Goal: Task Accomplishment & Management: Use online tool/utility

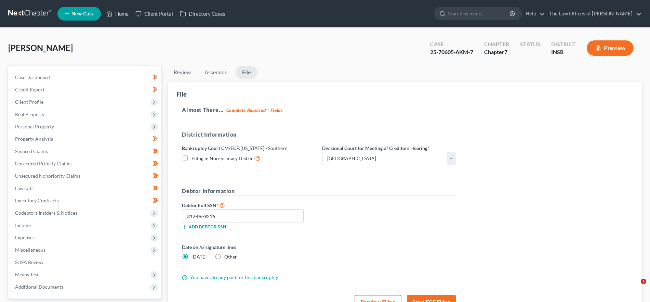
select select "0"
click at [113, 11] on link "Home" at bounding box center [117, 14] width 29 height 12
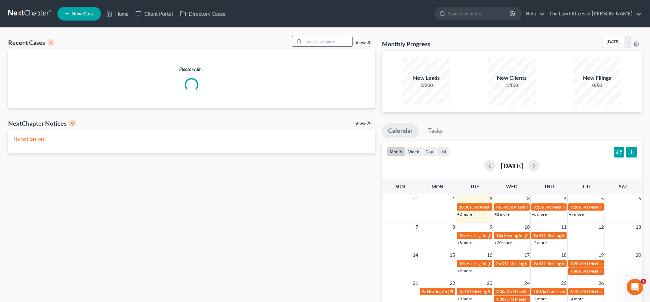
click at [307, 36] on input "search" at bounding box center [328, 41] width 48 height 10
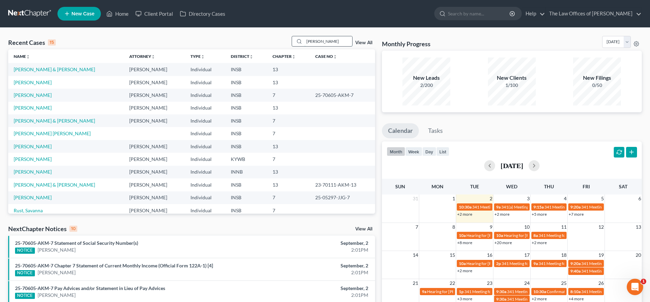
type input "[PERSON_NAME]"
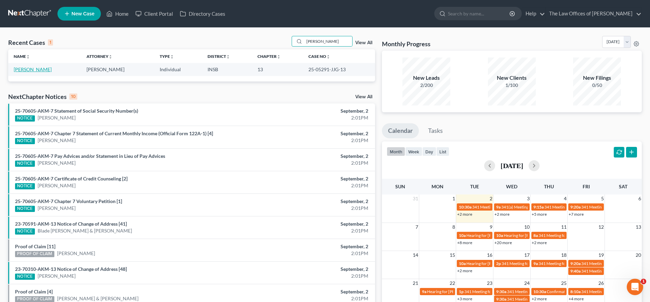
click at [52, 67] on link "[PERSON_NAME]" at bounding box center [33, 69] width 38 height 6
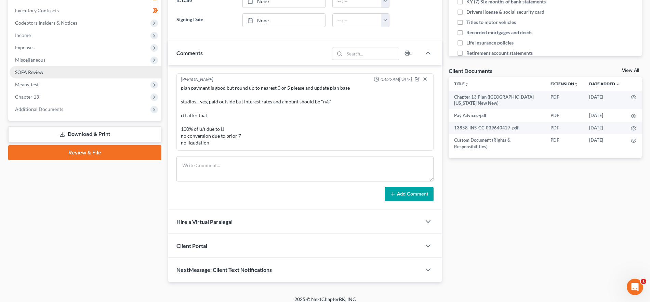
scroll to position [196, 0]
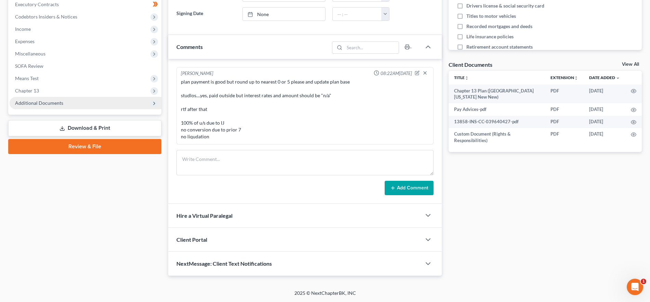
click at [68, 103] on span "Additional Documents" at bounding box center [86, 103] width 152 height 12
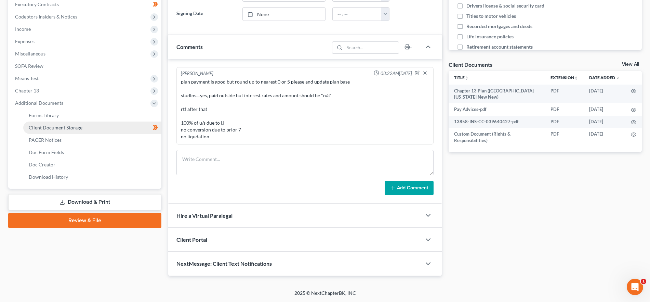
click at [89, 124] on link "Client Document Storage" at bounding box center [92, 127] width 138 height 12
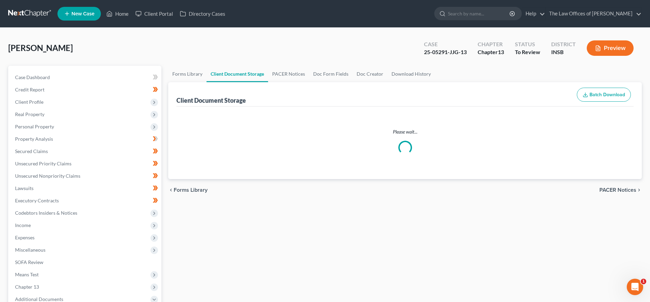
select select "18"
select select "9"
select select "15"
select select "6"
